Goal: Task Accomplishment & Management: Use online tool/utility

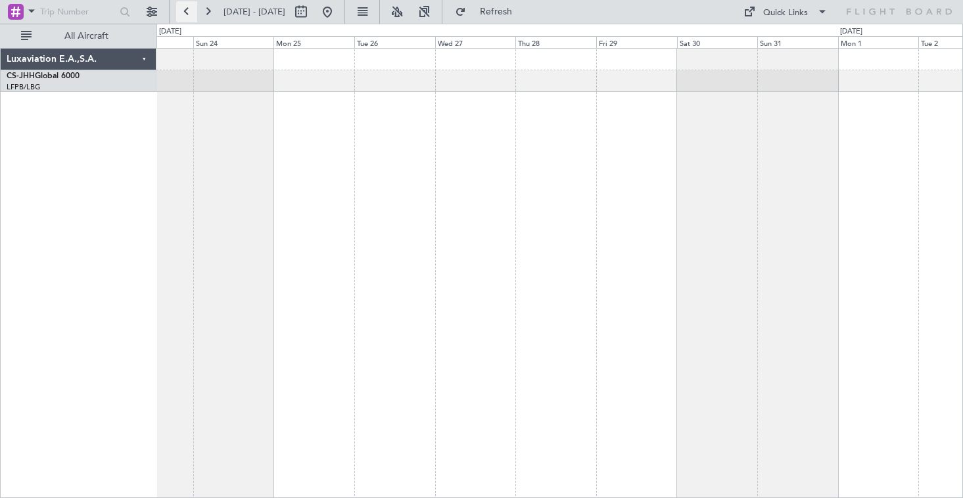
click at [183, 13] on button at bounding box center [186, 11] width 21 height 21
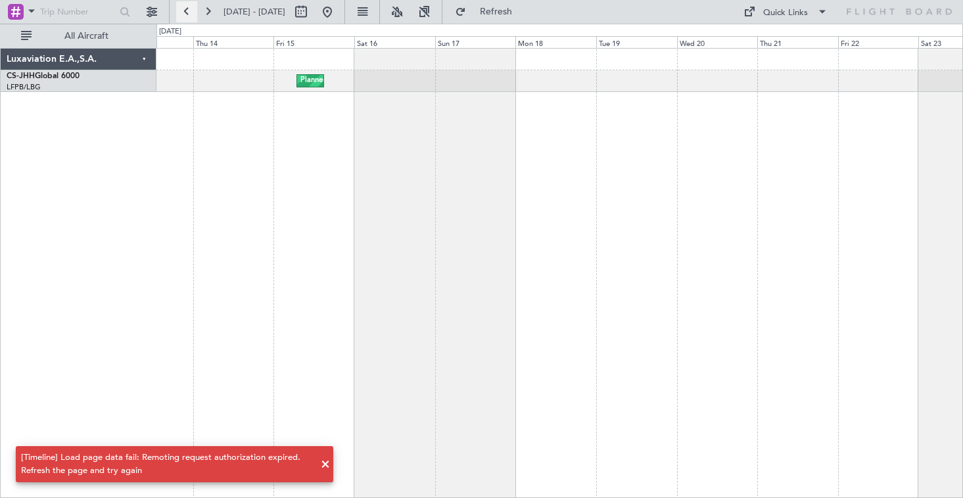
click at [183, 13] on button at bounding box center [186, 11] width 21 height 21
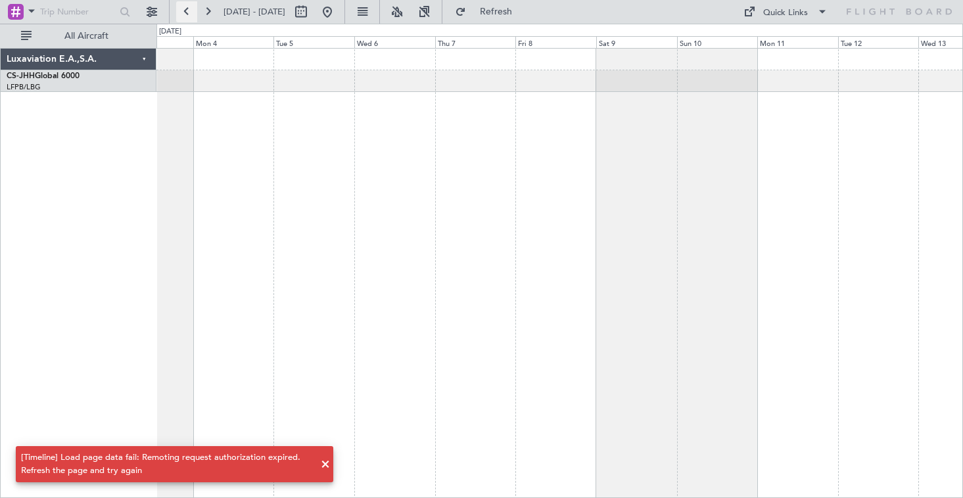
click at [183, 13] on button at bounding box center [186, 11] width 21 height 21
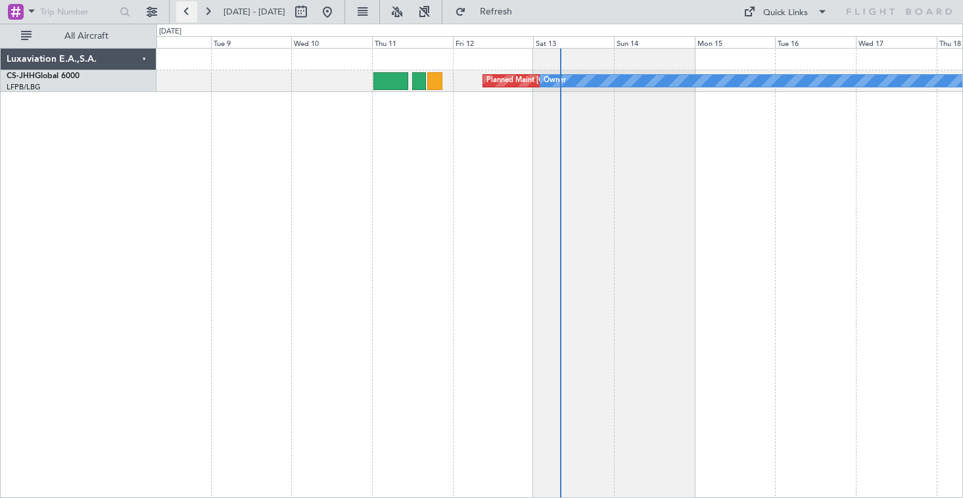
click at [191, 15] on button at bounding box center [186, 11] width 21 height 21
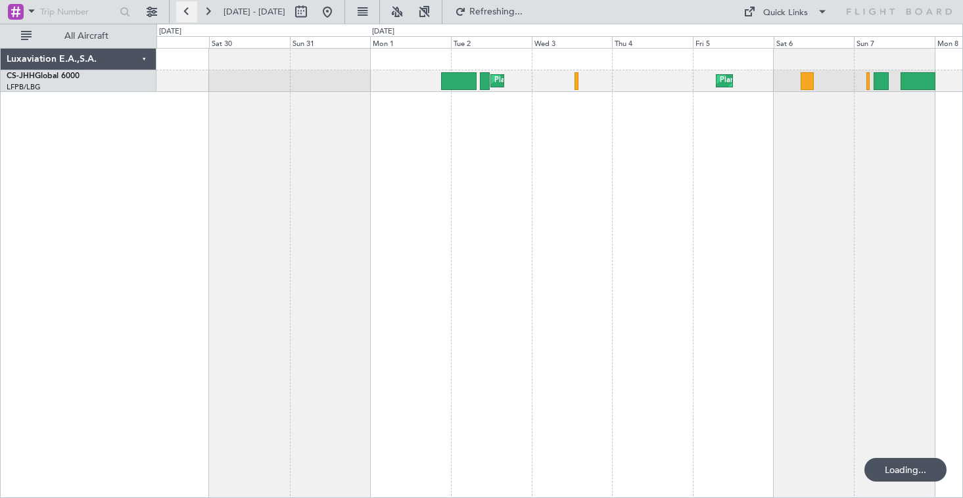
click at [191, 15] on button at bounding box center [186, 11] width 21 height 21
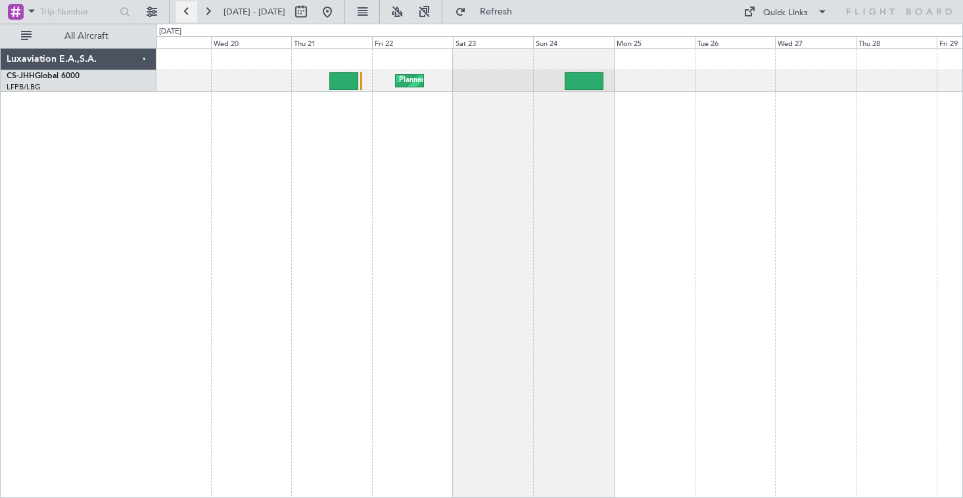
click at [191, 15] on button at bounding box center [186, 11] width 21 height 21
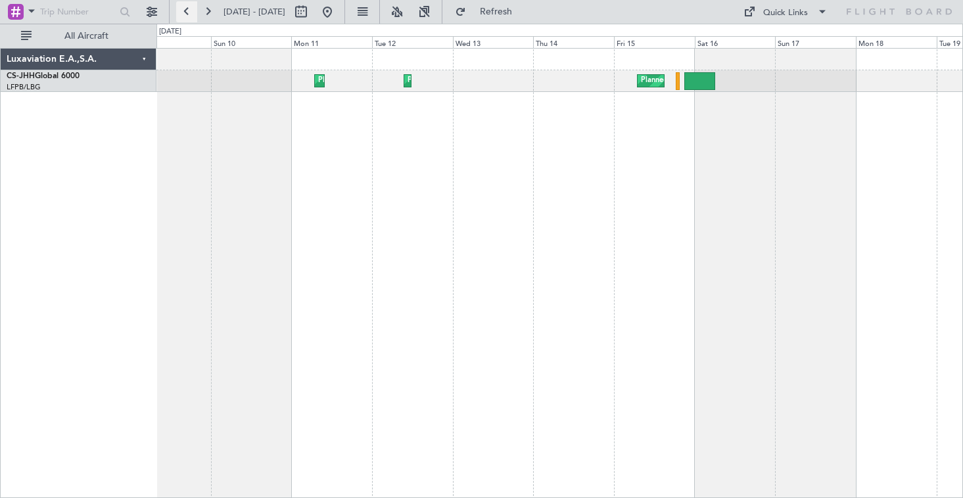
click at [191, 15] on button at bounding box center [186, 11] width 21 height 21
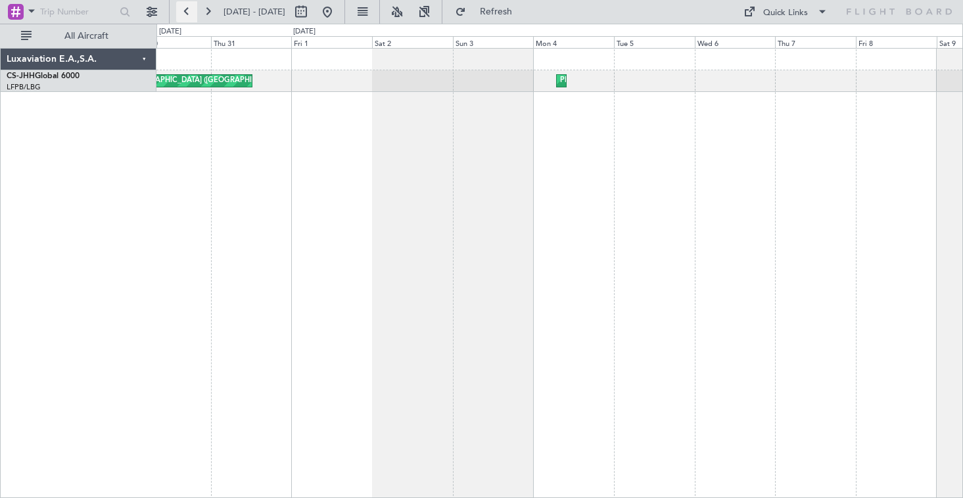
click at [191, 12] on button at bounding box center [186, 11] width 21 height 21
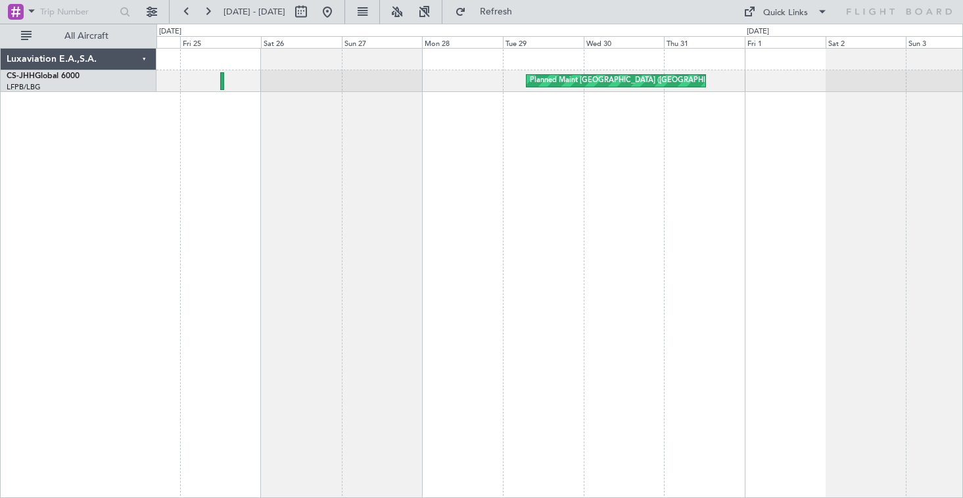
click at [381, 147] on div "Planned Maint [GEOGRAPHIC_DATA] ([GEOGRAPHIC_DATA]) Planned Maint [GEOGRAPHIC_D…" at bounding box center [560, 273] width 807 height 450
